Goal: Task Accomplishment & Management: Use online tool/utility

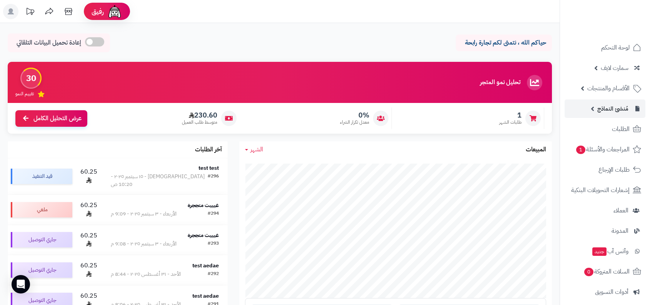
click at [617, 117] on link "مُنشئ النماذج" at bounding box center [605, 109] width 81 height 18
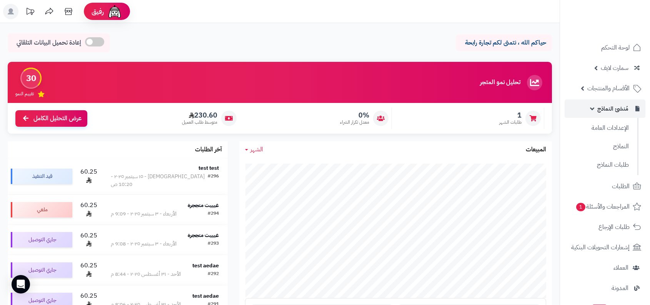
click at [626, 114] on span "مُنشئ النماذج" at bounding box center [612, 108] width 31 height 11
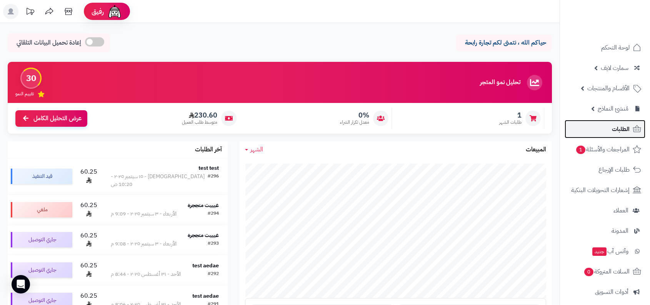
click at [622, 135] on link "الطلبات" at bounding box center [605, 129] width 81 height 18
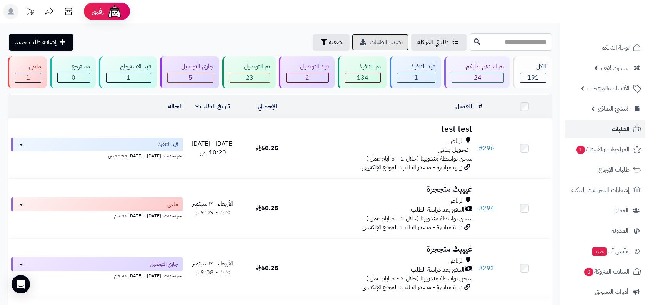
click at [398, 40] on span "تصدير الطلبات" at bounding box center [386, 42] width 33 height 9
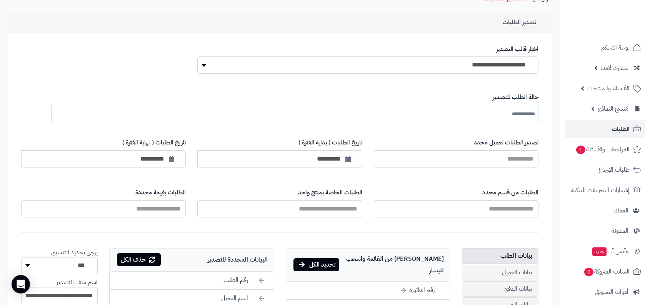
scroll to position [147, 0]
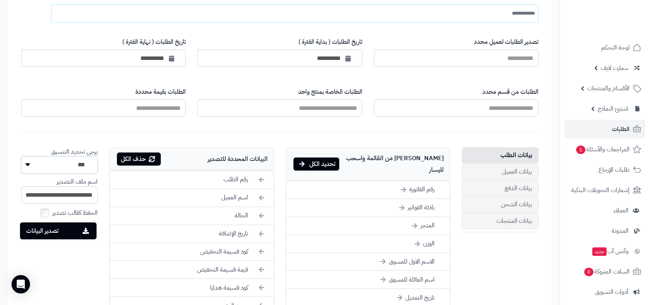
click at [95, 166] on select "*** **** ***" at bounding box center [59, 165] width 77 height 17
click at [87, 152] on li "يرجى تحديد التنسيق *** **** ***" at bounding box center [59, 161] width 77 height 26
click at [125, 142] on form "**********" at bounding box center [279, 256] width 533 height 555
click at [51, 168] on select "*** **** ***" at bounding box center [59, 165] width 77 height 17
click at [404, 199] on li "بادئة الفواتير" at bounding box center [368, 208] width 164 height 18
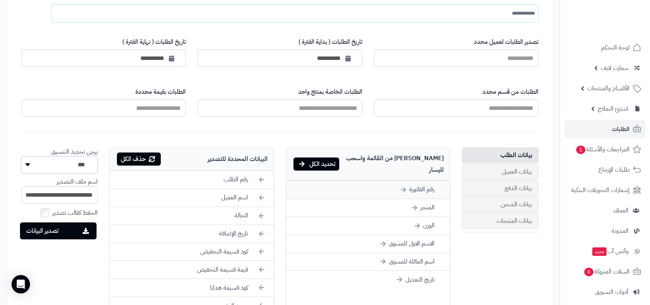
click at [423, 181] on li "رقم الفاتورة" at bounding box center [368, 190] width 164 height 18
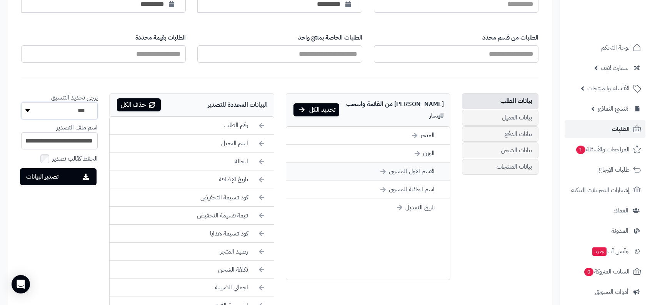
scroll to position [215, 0]
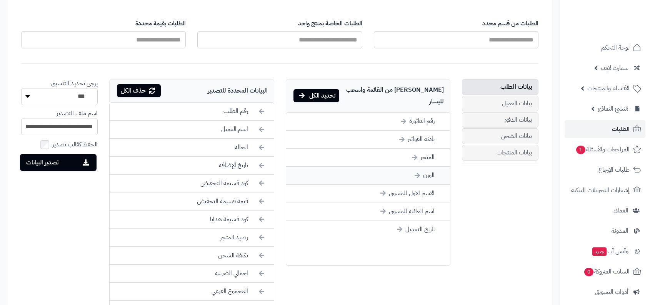
scroll to position [215, 0]
click at [427, 87] on div "اختر من القائمة واسحب لليسار تحديد الكل" at bounding box center [368, 95] width 165 height 33
click at [460, 225] on div "بيانات الطلب بيانات العميل بيانات الدفع بيانات الشحن بيانات المنتجات اختر من ال…" at bounding box center [279, 263] width 529 height 369
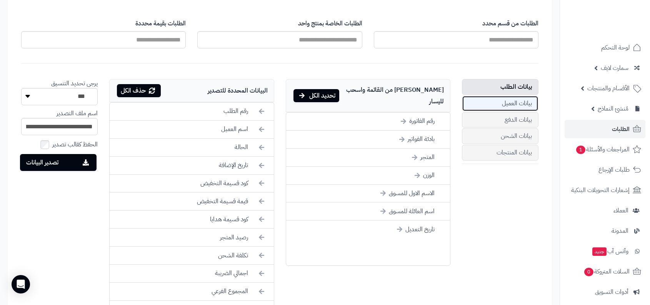
click at [509, 102] on link "بيانات العميل" at bounding box center [500, 104] width 77 height 16
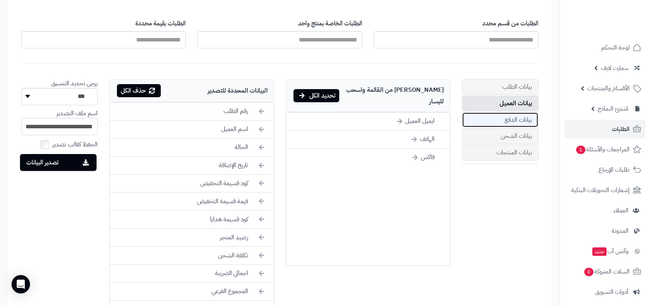
click at [509, 115] on link "بيانات الدفع" at bounding box center [500, 120] width 77 height 16
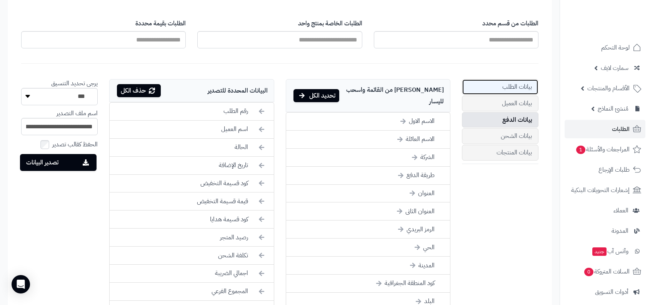
click at [516, 94] on link "بيانات الطلب" at bounding box center [500, 87] width 77 height 16
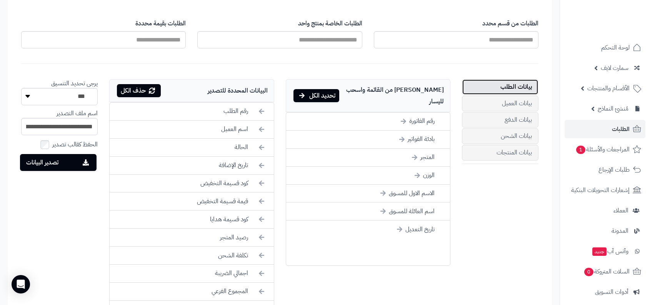
click at [498, 84] on link "بيانات الطلب" at bounding box center [500, 87] width 77 height 16
click at [498, 112] on link "بيانات الدفع" at bounding box center [500, 120] width 77 height 16
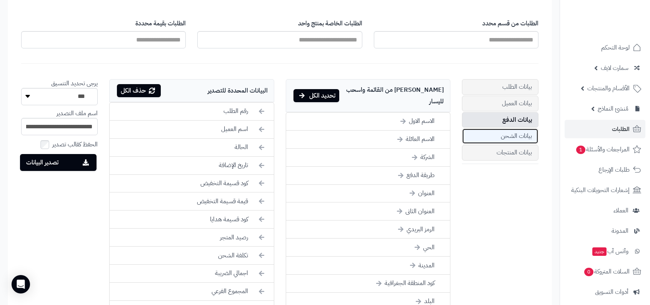
click at [498, 133] on link "بيانات الشحن" at bounding box center [500, 136] width 77 height 16
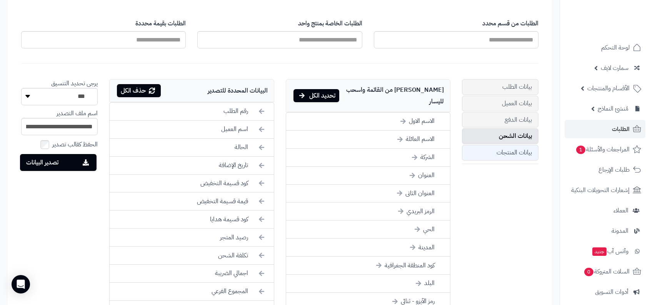
click at [487, 145] on link "بيانات المنتجات" at bounding box center [500, 153] width 77 height 16
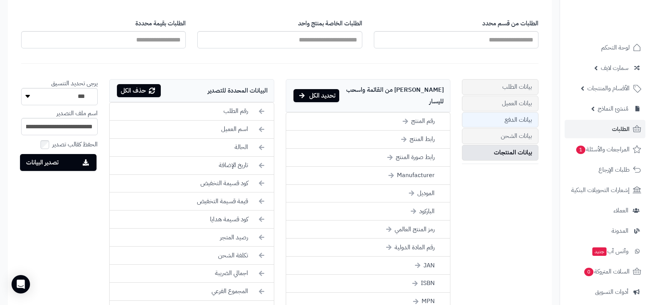
click at [497, 121] on link "بيانات الدفع" at bounding box center [500, 120] width 77 height 16
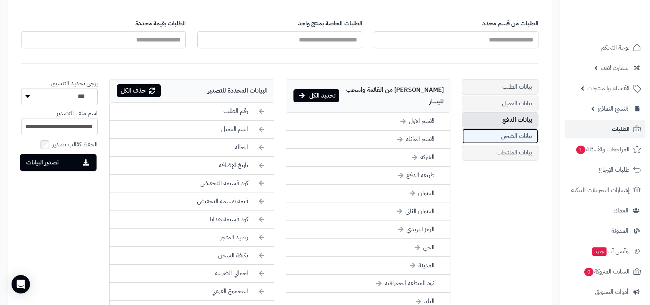
click at [491, 142] on link "بيانات الشحن" at bounding box center [500, 136] width 77 height 16
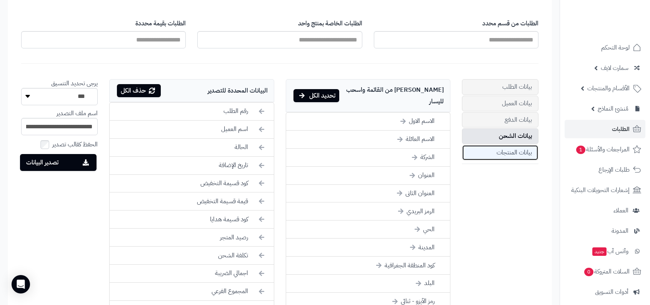
click at [492, 152] on link "بيانات المنتجات" at bounding box center [500, 153] width 77 height 16
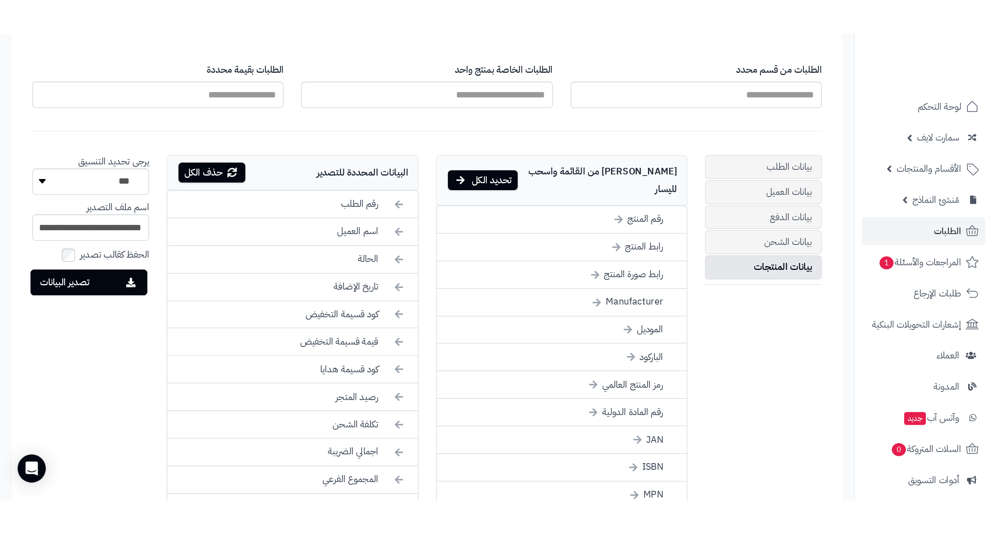
scroll to position [210, 0]
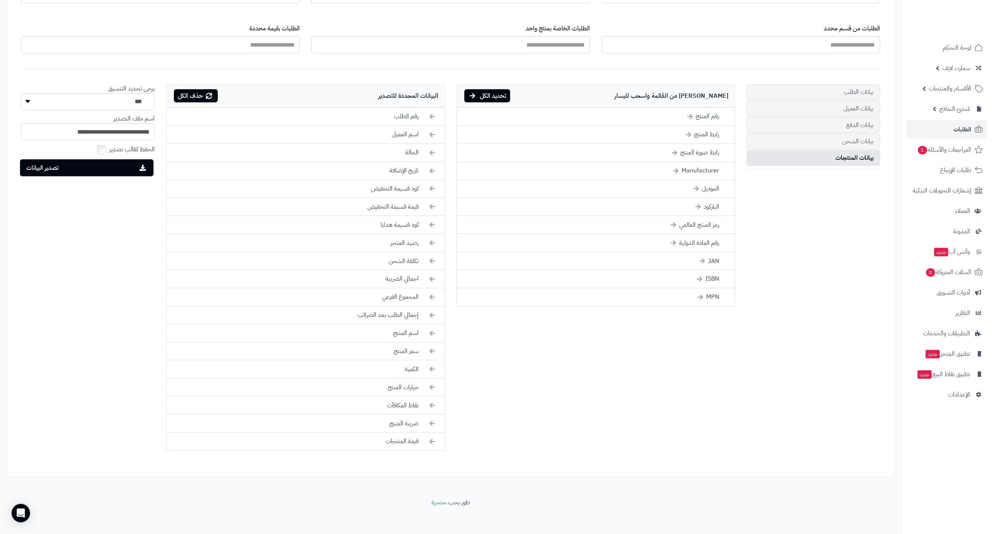
click at [650, 234] on div "بيانات الطلب بيانات العميل بيانات الدفع بيانات الشحن بيانات المنتجات اختر من ال…" at bounding box center [450, 268] width 871 height 369
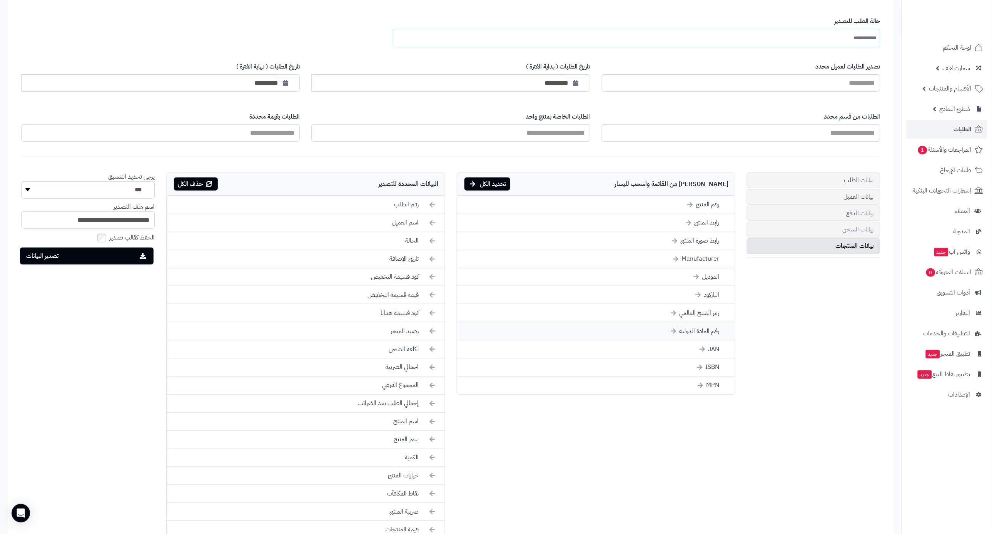
scroll to position [12, 0]
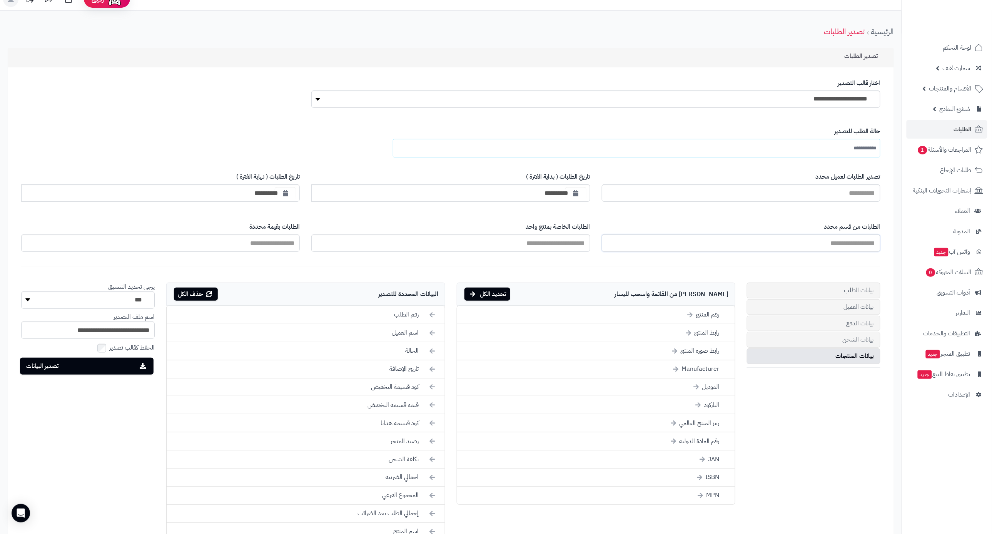
click at [650, 236] on input "الطلبات من قسم محدد" at bounding box center [741, 242] width 279 height 17
click at [650, 212] on form "**********" at bounding box center [450, 390] width 874 height 555
click at [650, 185] on input "تصدير الطلبات لعميل محدد" at bounding box center [741, 192] width 279 height 17
click at [650, 165] on form "**********" at bounding box center [450, 390] width 874 height 555
